Goal: Transaction & Acquisition: Purchase product/service

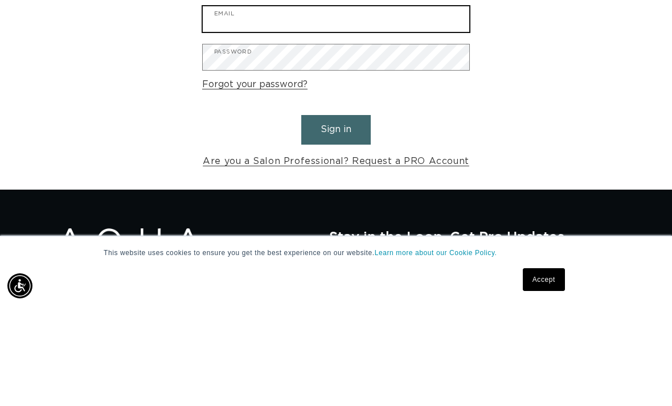
type input "nnesses09@gmail.com"
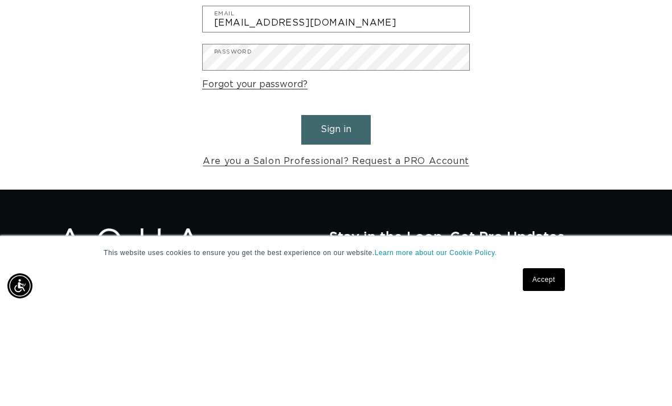
click at [336, 215] on button "Sign in" at bounding box center [336, 229] width 70 height 29
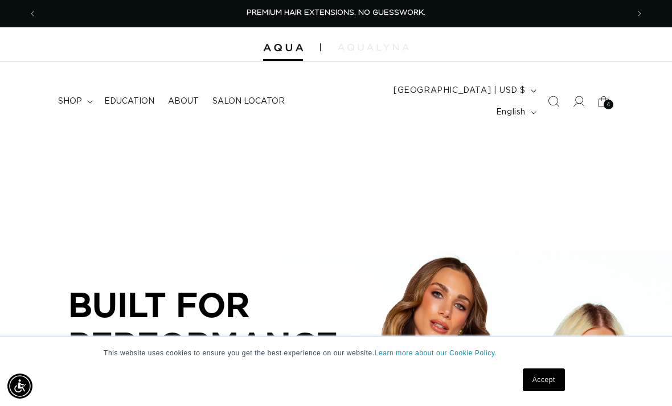
click at [391, 50] on img at bounding box center [373, 47] width 71 height 7
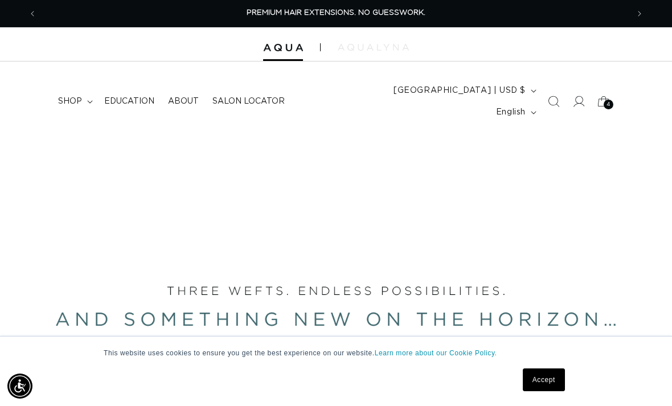
scroll to position [0, 591]
click at [610, 88] on icon at bounding box center [603, 101] width 27 height 27
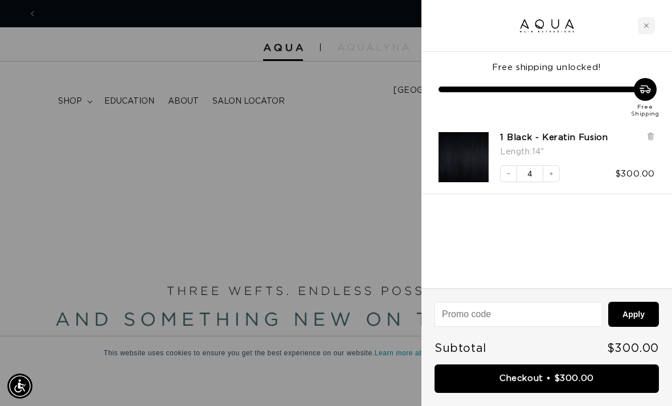
scroll to position [0, 1183]
click at [279, 125] on div at bounding box center [336, 203] width 672 height 406
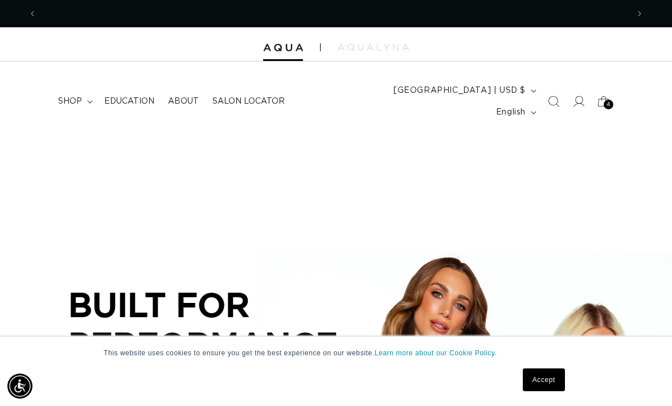
scroll to position [0, 0]
click at [599, 95] on icon at bounding box center [603, 101] width 27 height 27
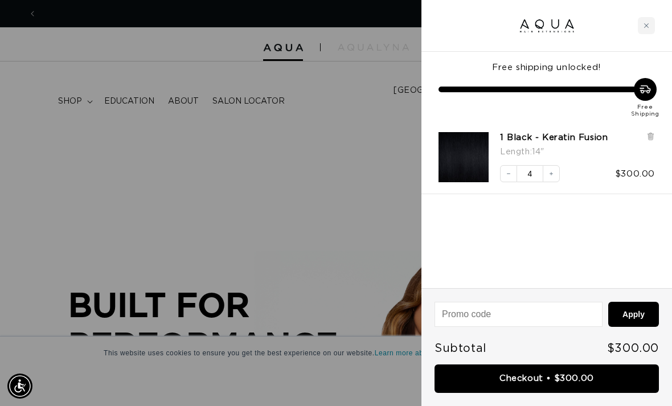
scroll to position [0, 591]
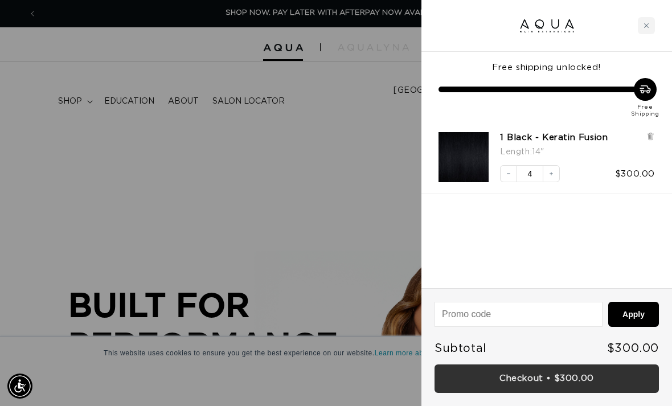
click at [551, 378] on link "Checkout • $300.00" at bounding box center [547, 379] width 224 height 29
